Goal: Transaction & Acquisition: Subscribe to service/newsletter

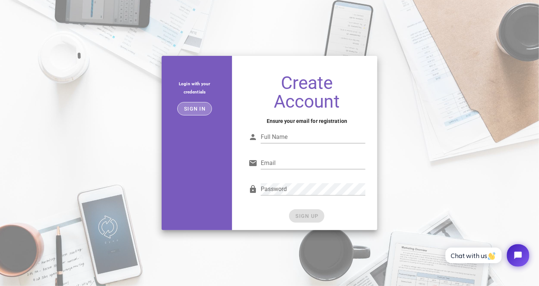
click at [195, 106] on span "Sign in" at bounding box center [195, 109] width 22 height 6
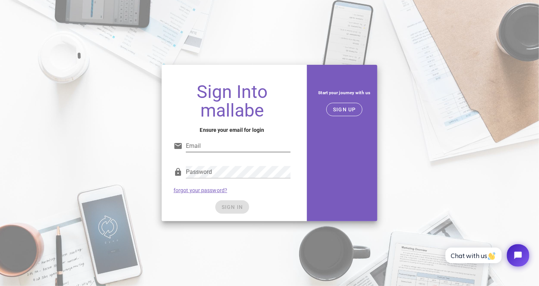
click at [228, 148] on input "Email" at bounding box center [238, 146] width 105 height 12
click at [305, 121] on div "Sign Into mallabe Ensure your email for login Email Password forgot your passwo…" at bounding box center [232, 142] width 150 height 165
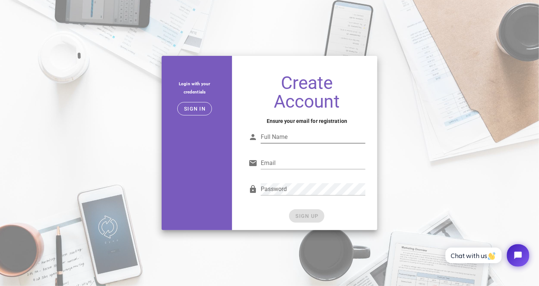
click at [294, 136] on input "Full Name" at bounding box center [313, 137] width 105 height 12
type input "Alvaro Castro"
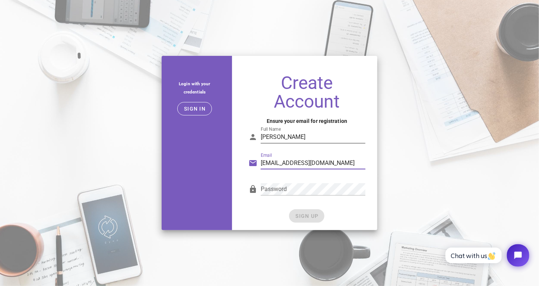
type input "alvarocastrojr@gmail.com"
click at [312, 214] on span "SIGN UP" at bounding box center [306, 216] width 23 height 6
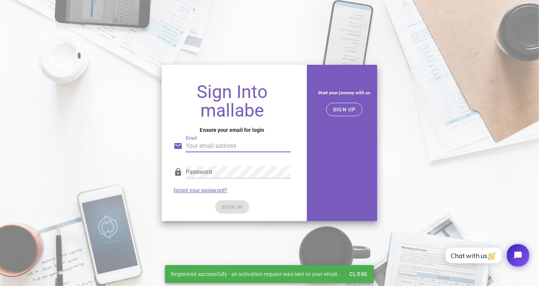
click at [223, 150] on input "Email" at bounding box center [238, 146] width 105 height 12
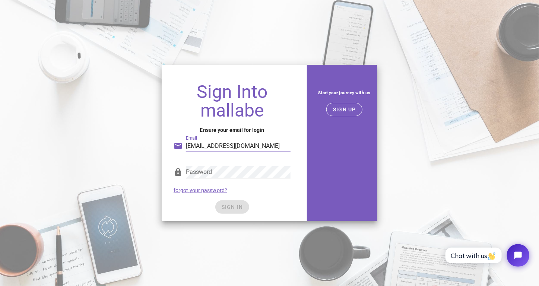
type input "alvarocastrojr@gmail.com"
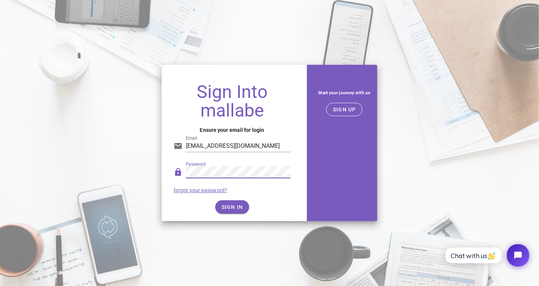
click at [229, 216] on div "Sign Into mallabe Ensure your email for login Email alvarocastrojr@gmail.com Pa…" at bounding box center [232, 149] width 141 height 144
click at [232, 211] on button "SIGN IN" at bounding box center [232, 206] width 34 height 13
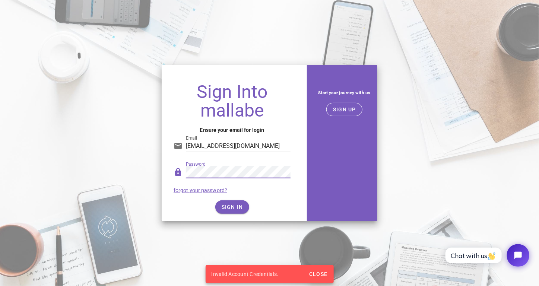
click at [114, 167] on div "Sign Into mallabe Ensure your email for login Email alvarocastrojr@gmail.com Pa…" at bounding box center [269, 142] width 539 height 165
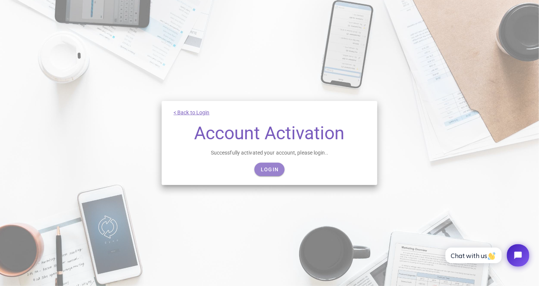
click at [271, 168] on span "Login" at bounding box center [269, 169] width 18 height 6
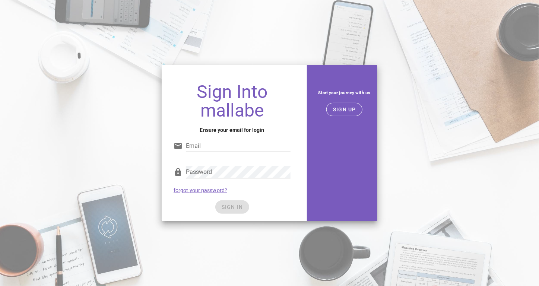
click at [216, 151] on input "Email" at bounding box center [238, 146] width 105 height 12
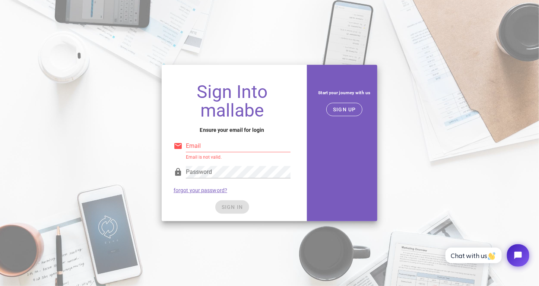
type input "alvarocastrojr@gmail.com"
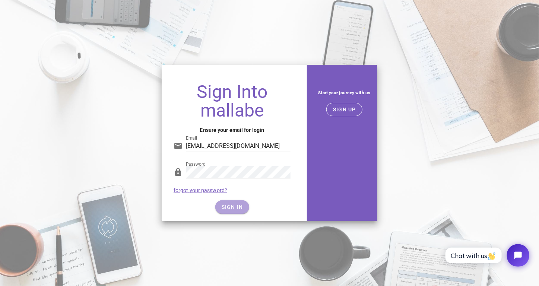
click at [232, 209] on span "SIGN IN" at bounding box center [232, 207] width 22 height 6
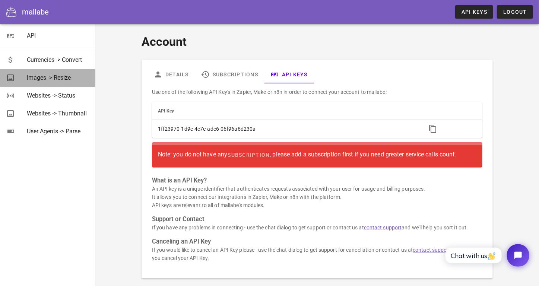
click at [53, 83] on div "Images -> Resize" at bounding box center [58, 78] width 63 height 16
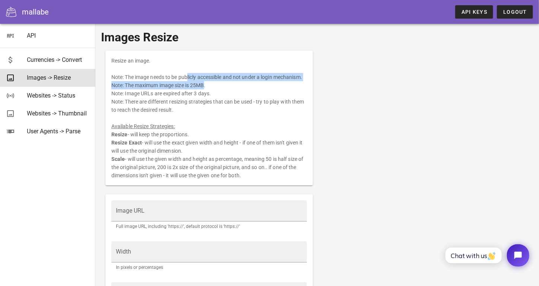
drag, startPoint x: 143, startPoint y: 77, endPoint x: 159, endPoint y: 83, distance: 17.9
click at [159, 83] on div "Resize an image. Note: The image needs to be publicly accessible and not under …" at bounding box center [208, 118] width 207 height 135
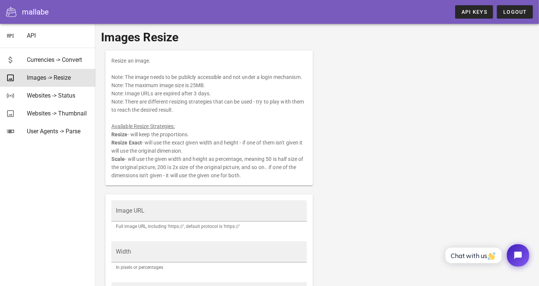
drag, startPoint x: 159, startPoint y: 83, endPoint x: 149, endPoint y: 93, distance: 15.0
click at [149, 93] on div "Resize an image. Note: The image needs to be publicly accessible and not under …" at bounding box center [208, 118] width 207 height 135
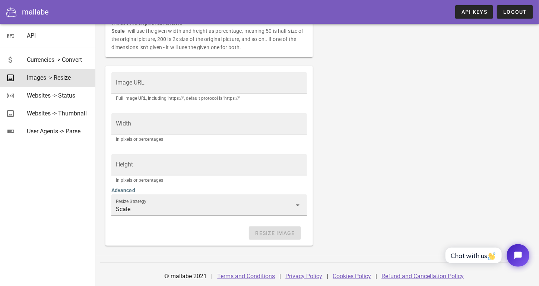
scroll to position [129, 0]
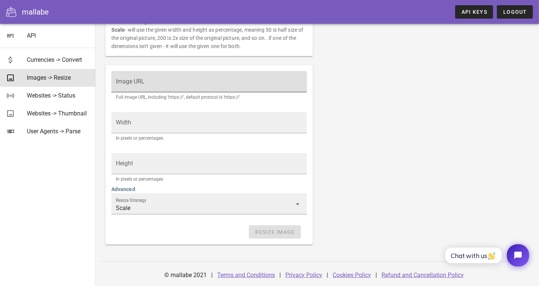
click at [157, 83] on input "Image URL" at bounding box center [209, 85] width 187 height 12
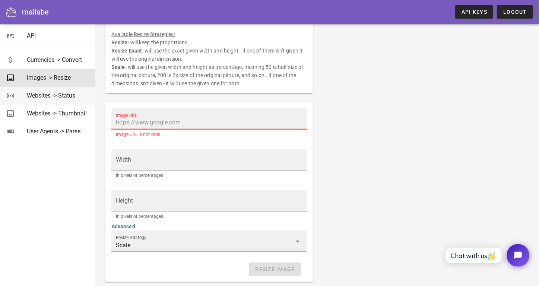
scroll to position [92, 0]
click at [44, 95] on div "Websites -> Status" at bounding box center [58, 95] width 63 height 7
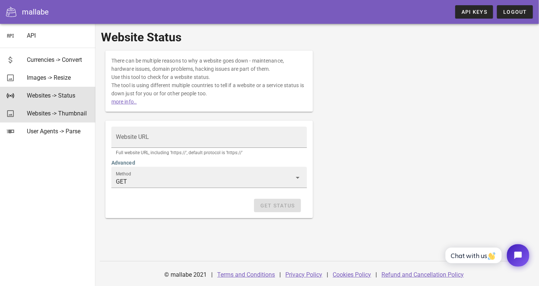
click at [46, 114] on div "Websites -> Thumbnail" at bounding box center [58, 113] width 63 height 7
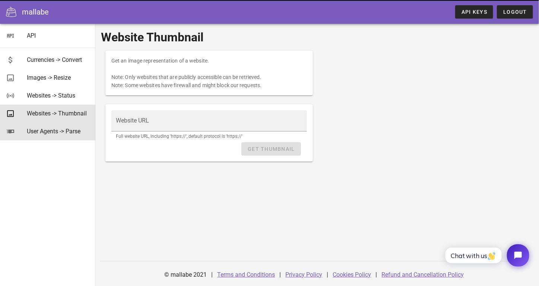
click at [47, 131] on div "User Agents -> Parse" at bounding box center [58, 131] width 63 height 7
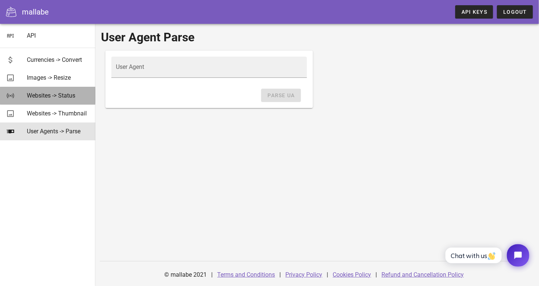
click at [51, 102] on div "Websites -> Status" at bounding box center [58, 95] width 63 height 16
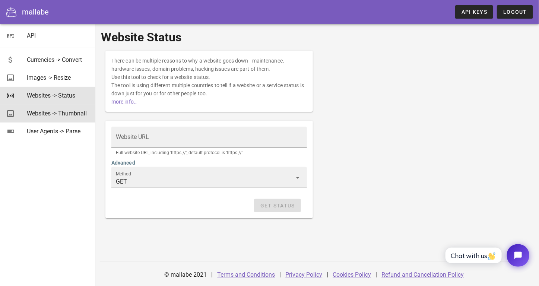
click at [50, 112] on div "Websites -> Thumbnail" at bounding box center [58, 113] width 63 height 7
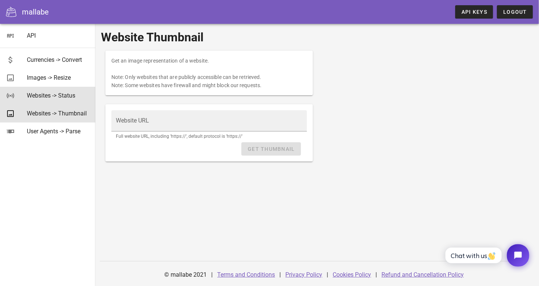
click at [53, 94] on div "Websites -> Status" at bounding box center [58, 95] width 63 height 7
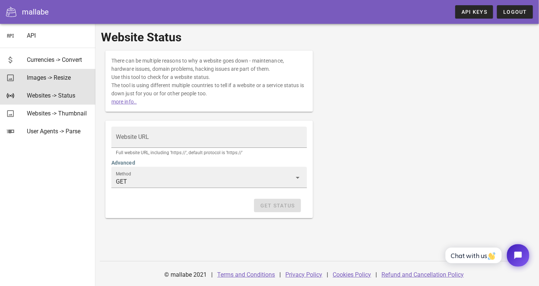
click at [61, 76] on div "Images -> Resize" at bounding box center [58, 77] width 63 height 7
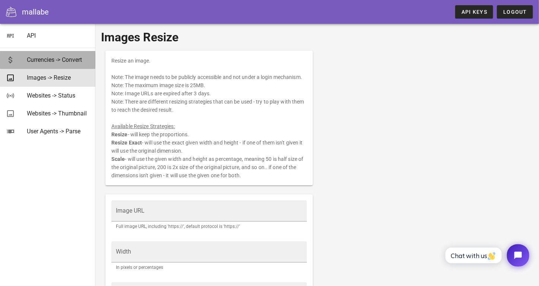
click at [65, 63] on div "Currencies -> Convert" at bounding box center [58, 59] width 63 height 7
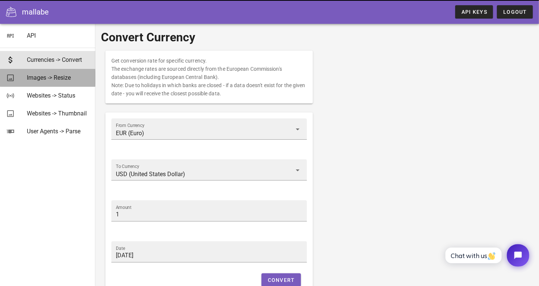
click at [65, 74] on div "Images -> Resize" at bounding box center [58, 77] width 63 height 7
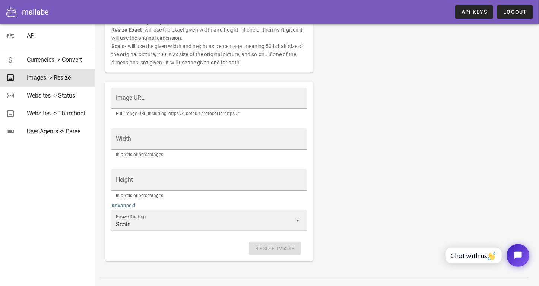
scroll to position [129, 0]
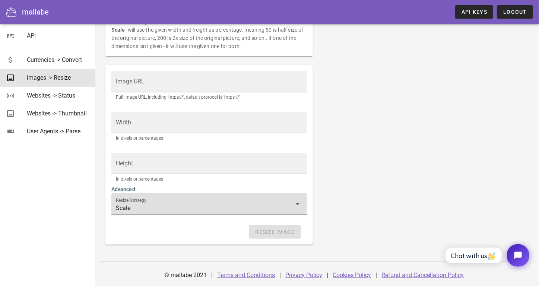
click at [136, 205] on input "Scale" at bounding box center [204, 208] width 176 height 12
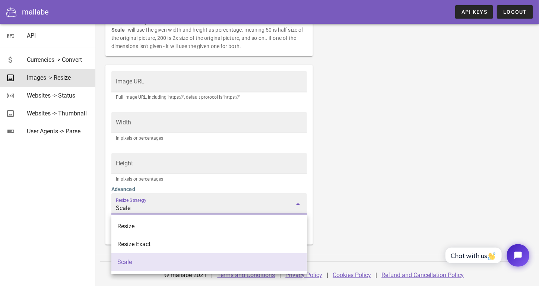
click at [163, 262] on div "Scale" at bounding box center [209, 261] width 184 height 7
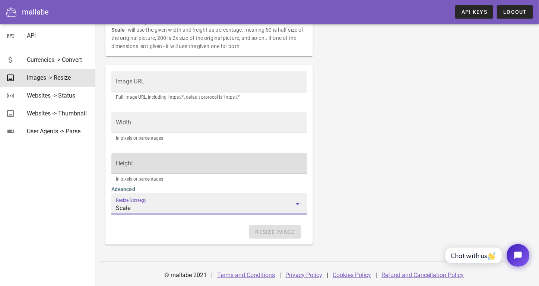
click at [153, 156] on div "Height" at bounding box center [209, 163] width 187 height 21
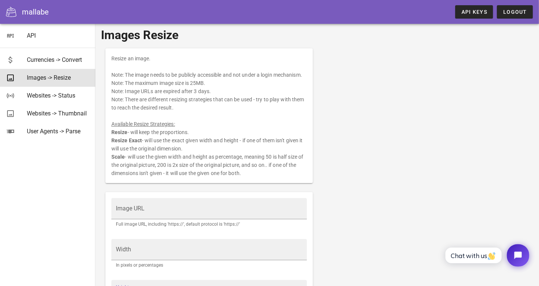
scroll to position [0, 0]
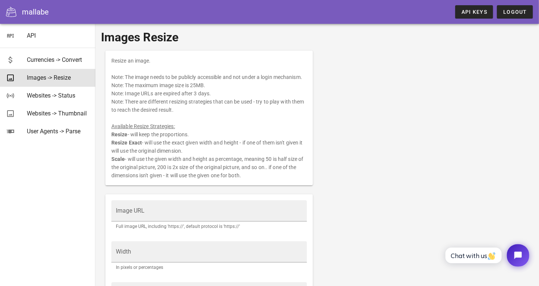
drag, startPoint x: 159, startPoint y: 140, endPoint x: 199, endPoint y: 150, distance: 41.4
click at [199, 150] on div "Resize an image. Note: The image needs to be publicly accessible and not under …" at bounding box center [208, 118] width 207 height 135
drag, startPoint x: 199, startPoint y: 150, endPoint x: 196, endPoint y: 169, distance: 19.5
click at [196, 169] on div "Resize an image. Note: The image needs to be publicly accessible and not under …" at bounding box center [208, 118] width 207 height 135
click at [167, 210] on input "Image URL" at bounding box center [209, 215] width 187 height 12
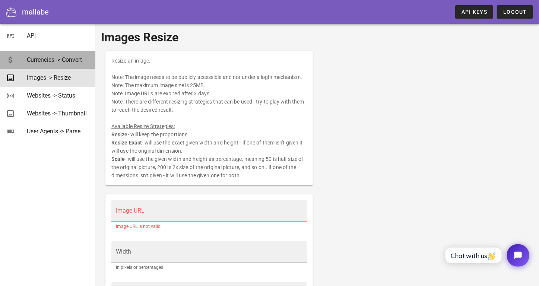
click at [69, 63] on div "Currencies -> Convert" at bounding box center [58, 59] width 63 height 7
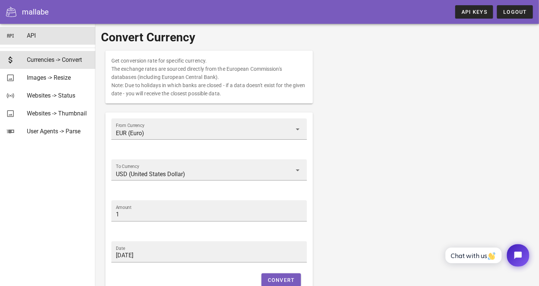
click at [36, 39] on div "API" at bounding box center [58, 35] width 63 height 7
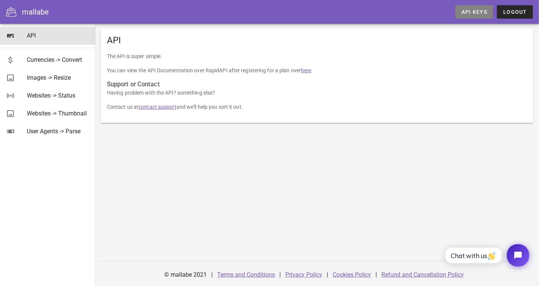
click at [464, 9] on span "API Keys" at bounding box center [474, 12] width 26 height 6
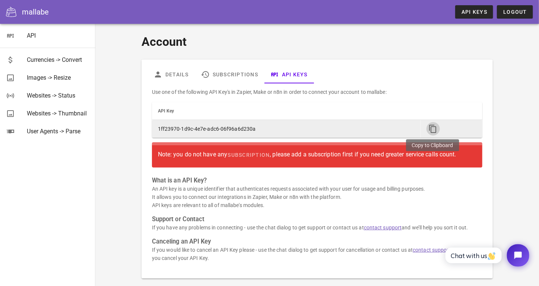
click at [426, 129] on span "button" at bounding box center [432, 128] width 13 height 9
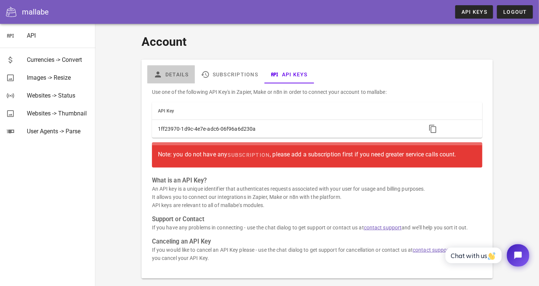
click at [175, 70] on link "Details" at bounding box center [170, 75] width 47 height 18
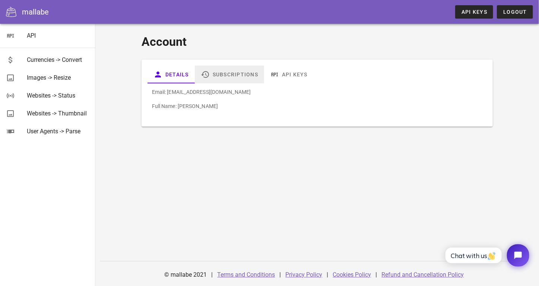
click at [237, 72] on link "Subscriptions" at bounding box center [229, 75] width 69 height 18
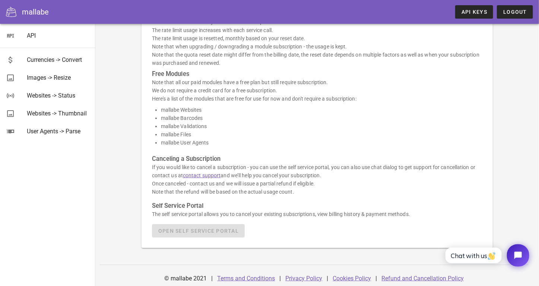
scroll to position [190, 0]
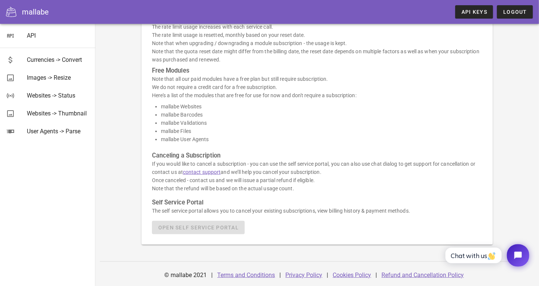
drag, startPoint x: 157, startPoint y: 80, endPoint x: 319, endPoint y: 74, distance: 161.7
click at [319, 75] on p "Note that all our paid modules have a free plan but still require subscription.…" at bounding box center [317, 87] width 330 height 25
drag, startPoint x: 319, startPoint y: 74, endPoint x: 311, endPoint y: 96, distance: 22.6
click at [311, 96] on p "Note that all our paid modules have a free plan but still require subscription.…" at bounding box center [317, 87] width 330 height 25
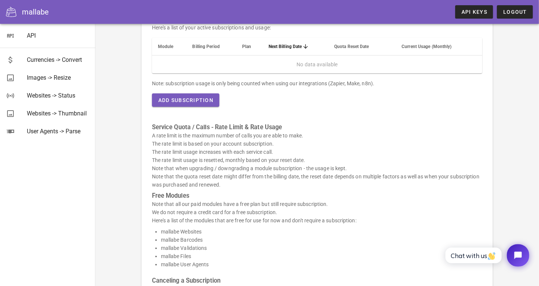
scroll to position [0, 0]
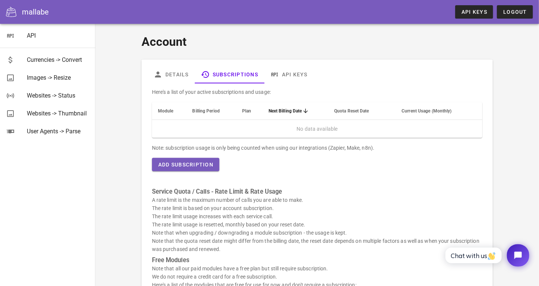
click at [244, 125] on td "No data available" at bounding box center [317, 129] width 330 height 18
click at [201, 163] on span "Add Subscription" at bounding box center [185, 165] width 55 height 6
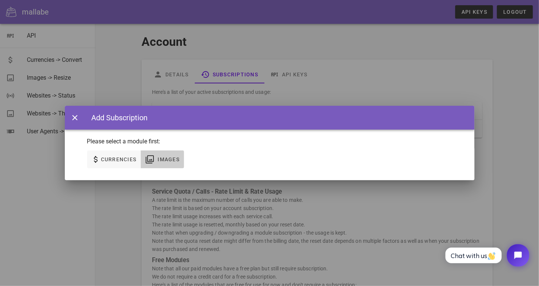
click at [167, 160] on span "Images" at bounding box center [168, 159] width 22 height 6
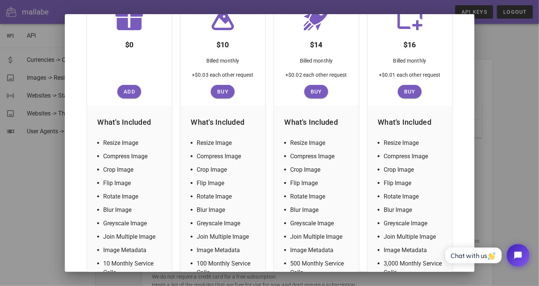
scroll to position [149, 0]
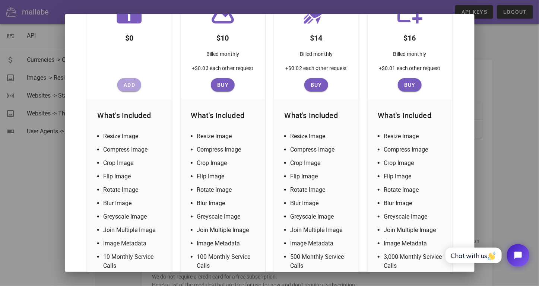
click at [126, 84] on span "Add" at bounding box center [129, 85] width 18 height 6
